Goal: Use online tool/utility: Use online tool/utility

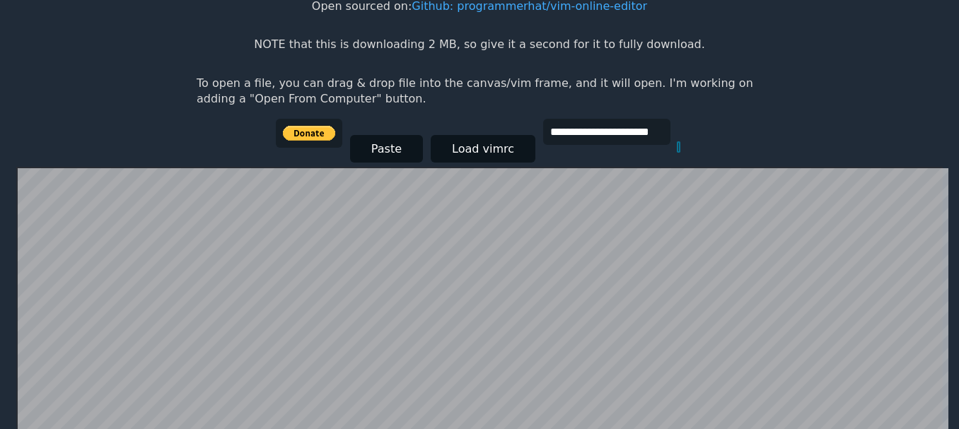
scroll to position [275, 0]
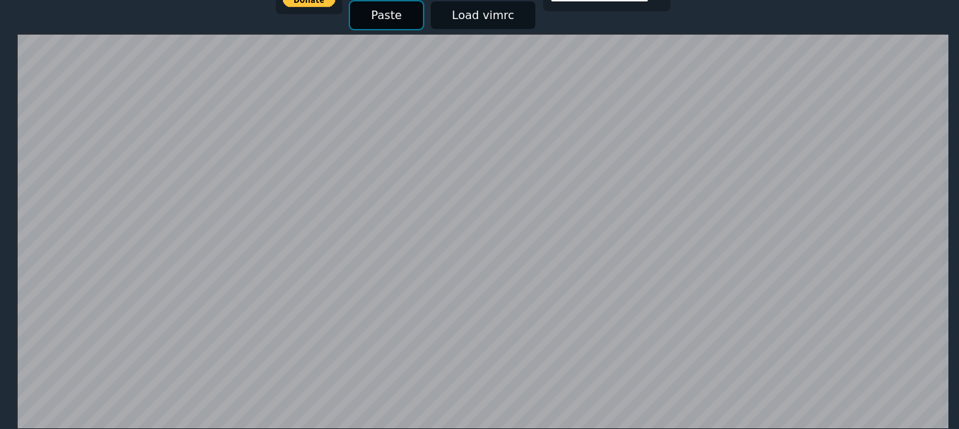
click at [399, 21] on button "Paste" at bounding box center [386, 15] width 73 height 28
click at [392, 25] on button "Paste" at bounding box center [386, 15] width 73 height 28
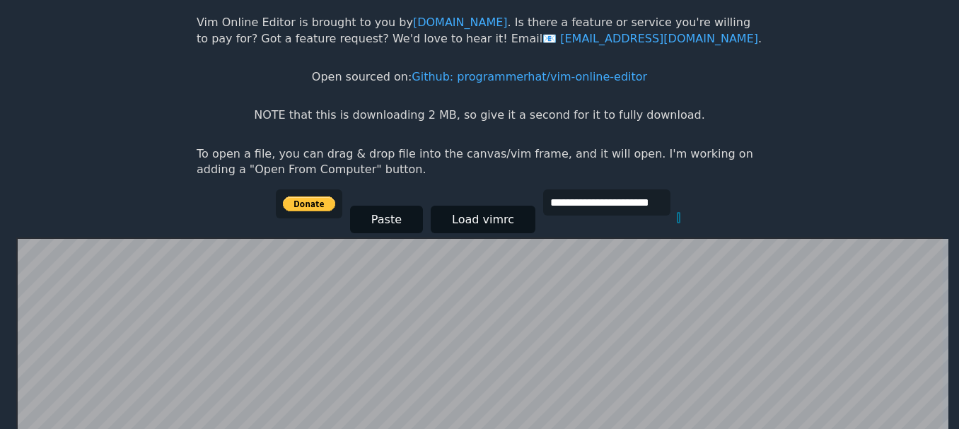
scroll to position [275, 0]
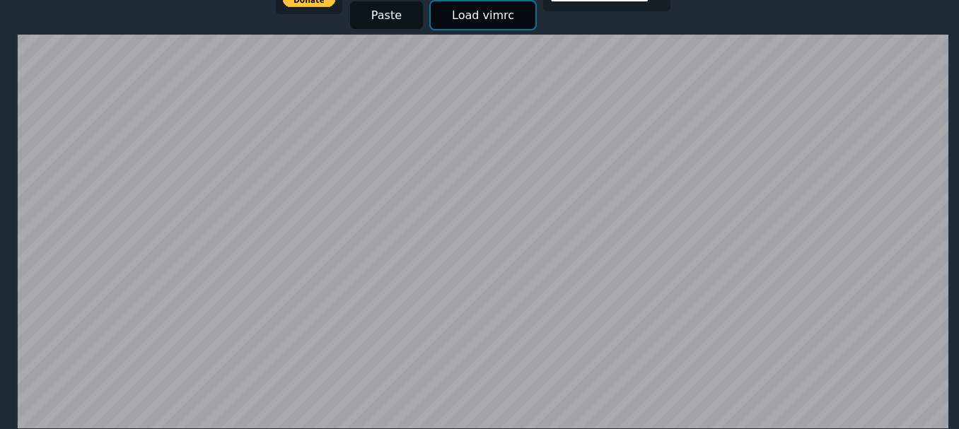
click at [441, 24] on button "Load vimrc" at bounding box center [483, 15] width 105 height 28
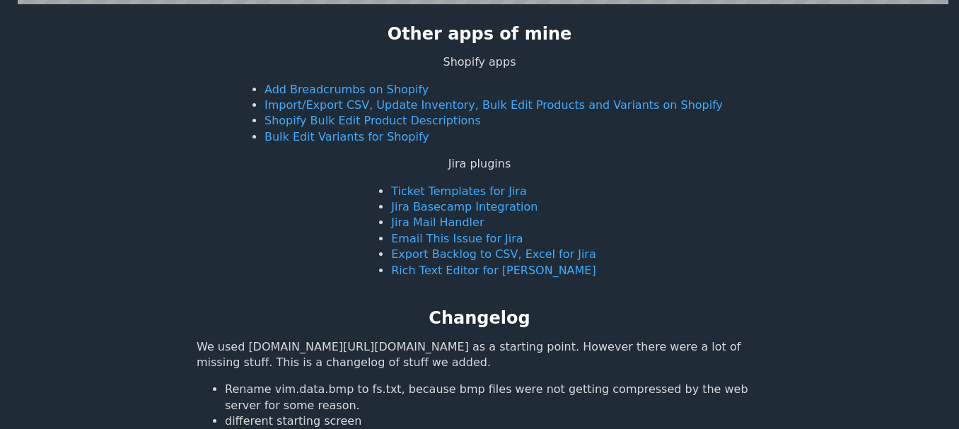
scroll to position [416, 0]
